Goal: Find specific page/section: Find specific page/section

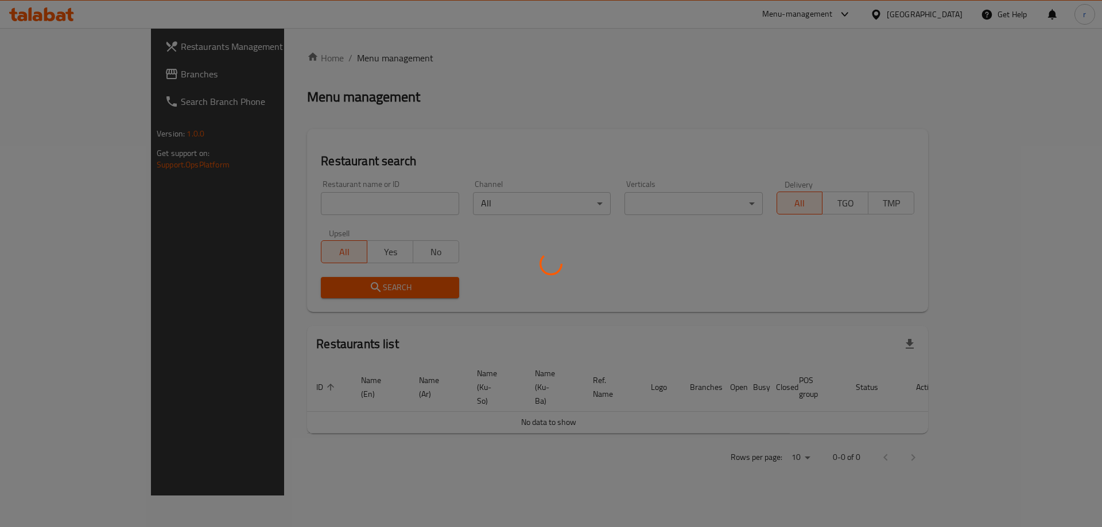
click at [334, 138] on div at bounding box center [551, 263] width 1102 height 527
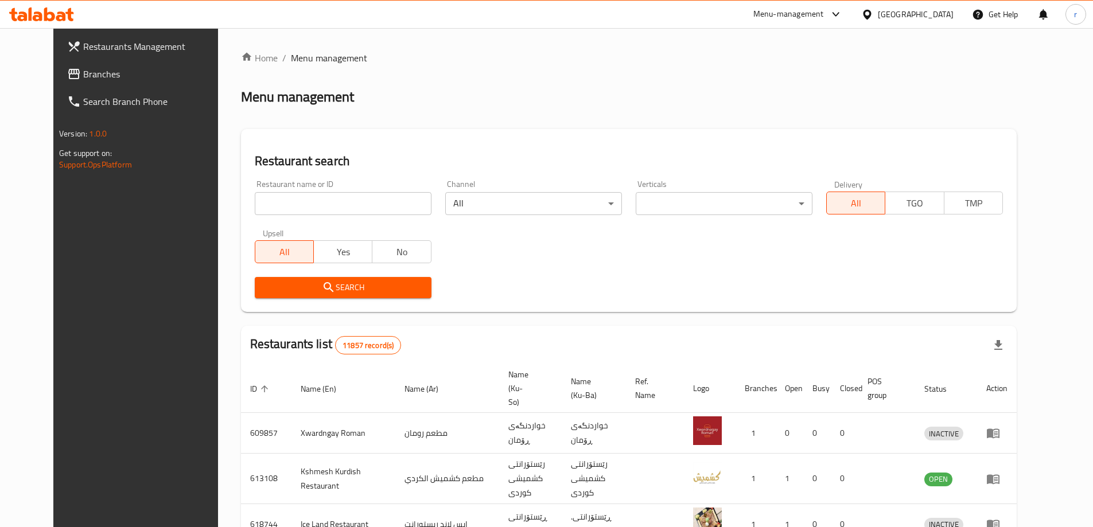
click at [303, 199] on input "search" at bounding box center [343, 203] width 177 height 23
paste input "Jabal Aldimashqi"
type input "Jabal Aldimashqi"
click at [264, 281] on span "Search" at bounding box center [343, 288] width 158 height 14
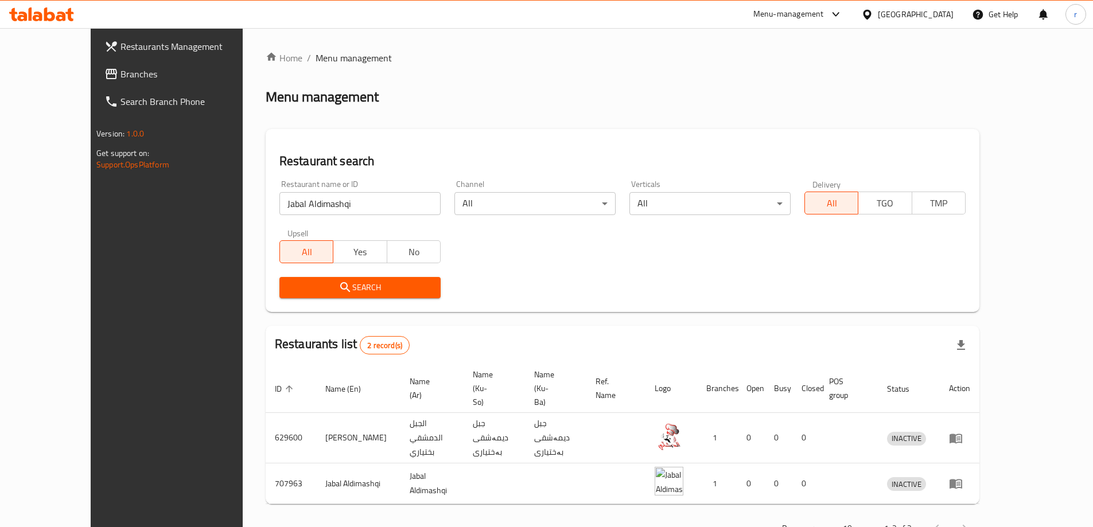
click at [121, 73] on span "Branches" at bounding box center [192, 74] width 143 height 14
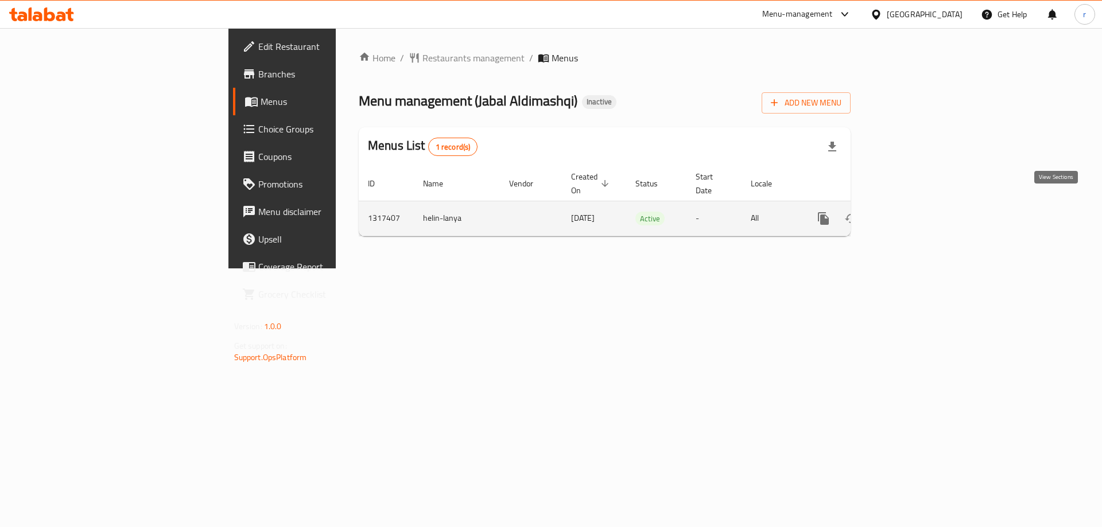
click at [913, 212] on icon "enhanced table" at bounding box center [906, 219] width 14 height 14
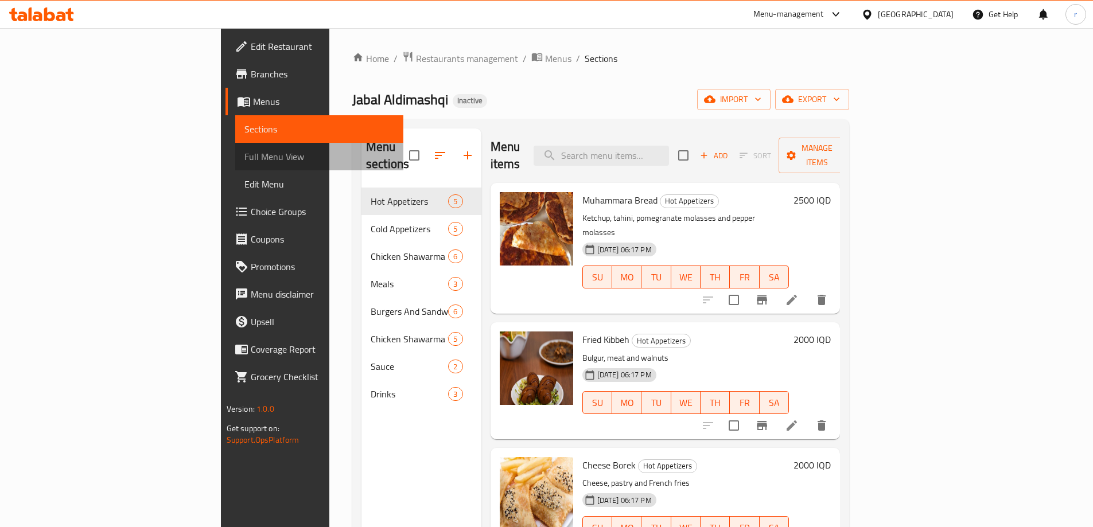
click at [244, 162] on span "Full Menu View" at bounding box center [319, 157] width 150 height 14
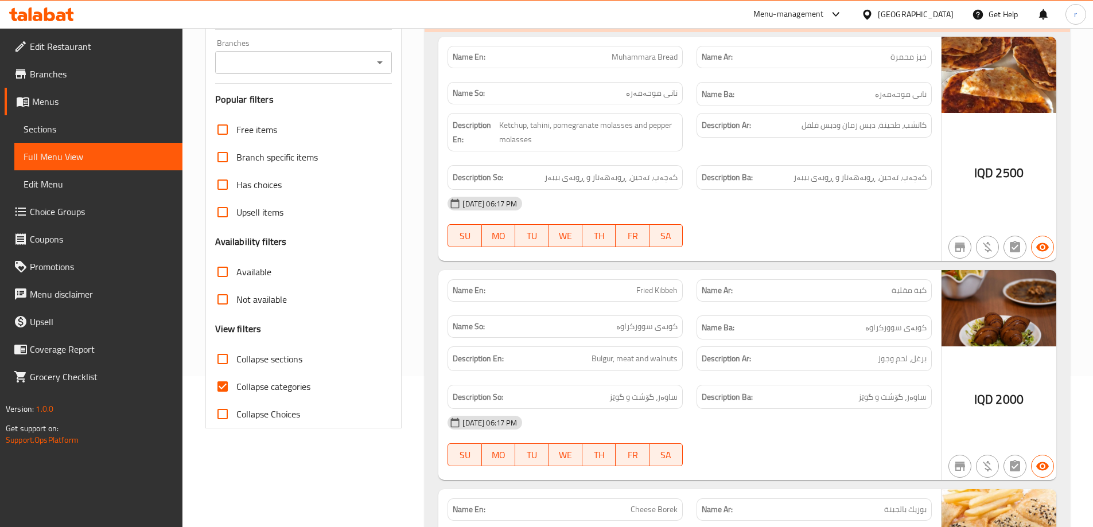
scroll to position [153, 0]
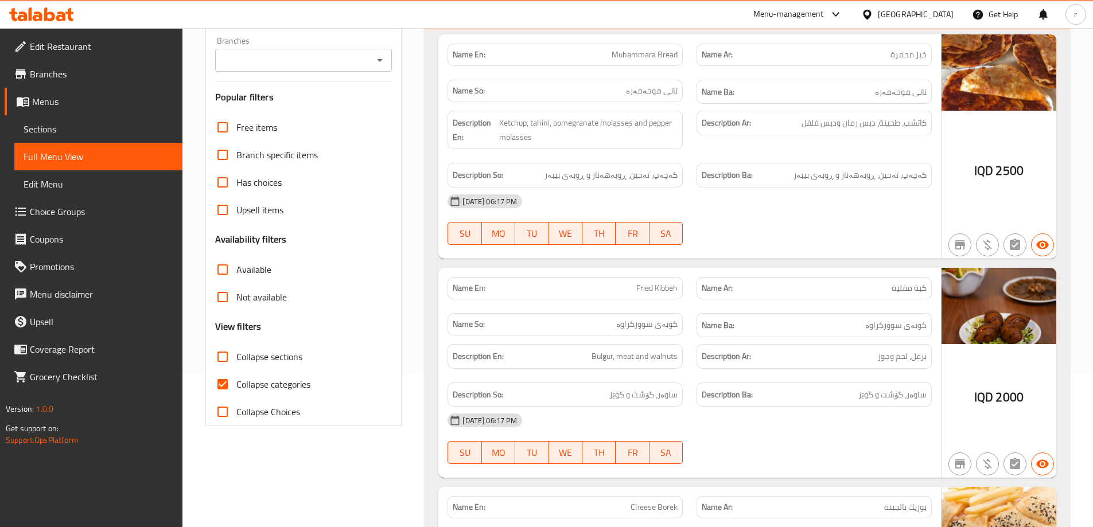
click at [226, 378] on input "Collapse categories" at bounding box center [223, 385] width 28 height 28
checkbox input "false"
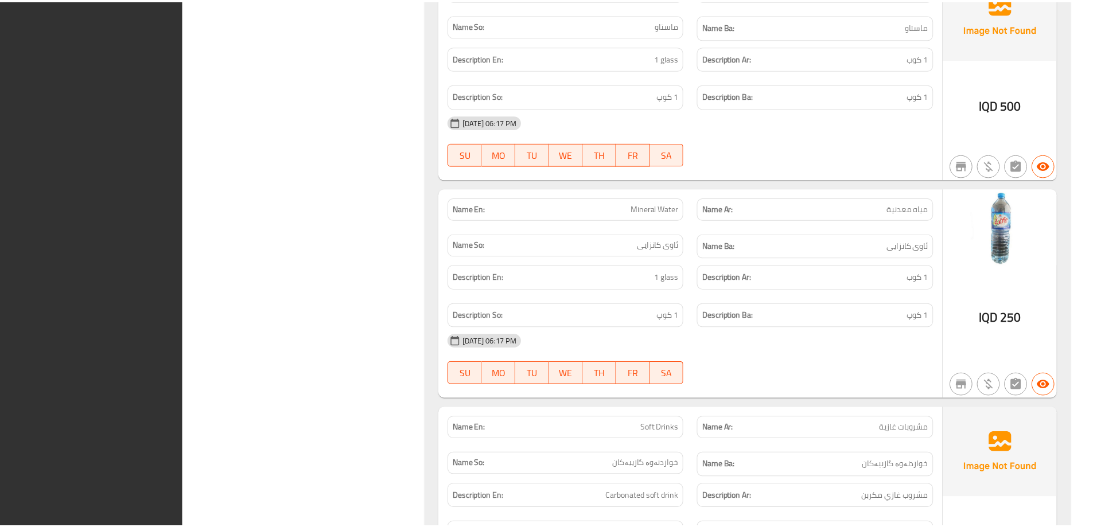
scroll to position [8573, 0]
